Goal: Find specific page/section: Find specific page/section

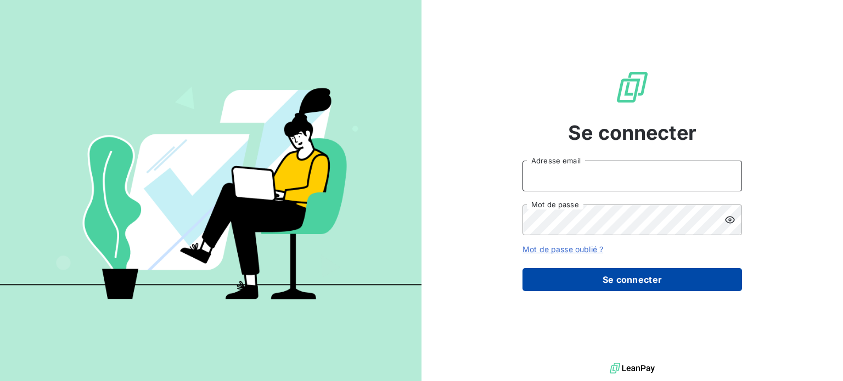
type input "[PERSON_NAME][EMAIL_ADDRESS][DOMAIN_NAME]"
click at [601, 279] on button "Se connecter" at bounding box center [631, 279] width 219 height 23
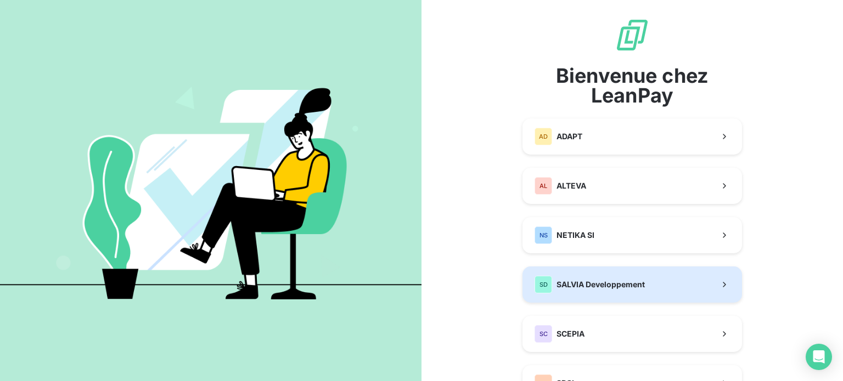
click at [601, 279] on span "SALVIA Developpement" at bounding box center [600, 284] width 88 height 11
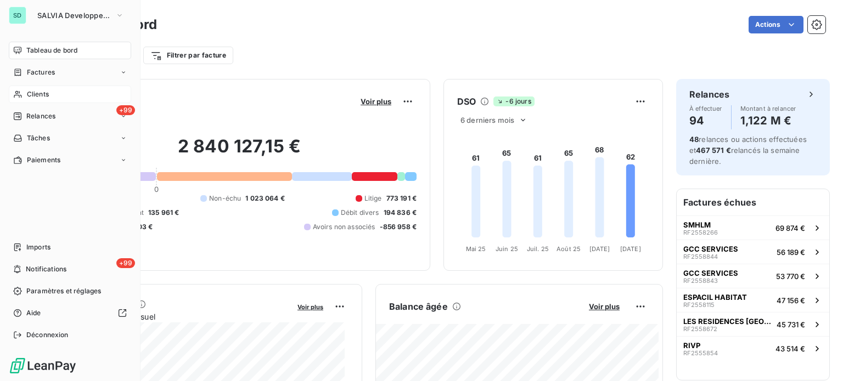
click at [47, 95] on span "Clients" at bounding box center [38, 94] width 22 height 10
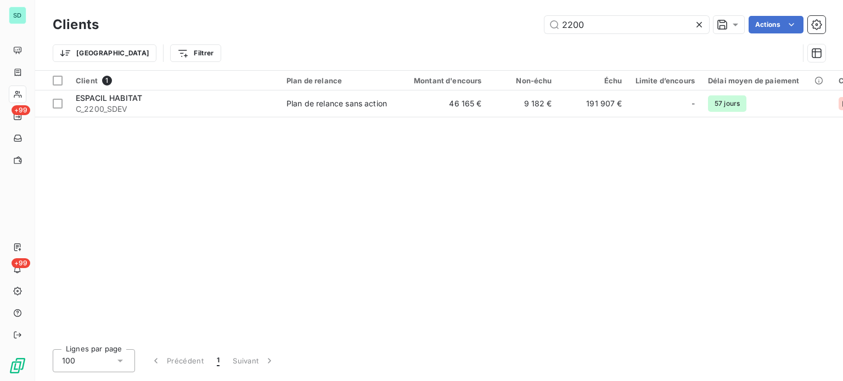
type input "2200"
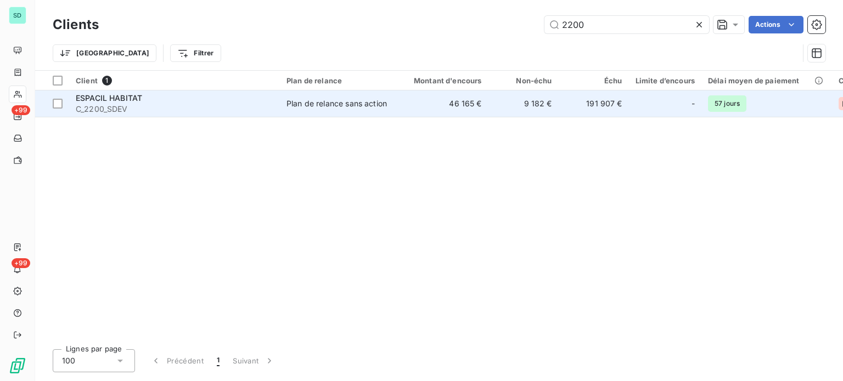
click at [189, 109] on span "C_2200_SDEV" at bounding box center [175, 109] width 198 height 11
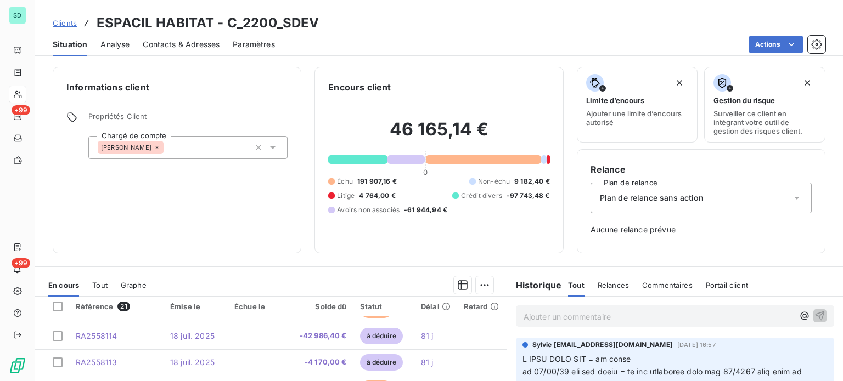
click at [68, 24] on span "Clients" at bounding box center [65, 23] width 24 height 9
